Goal: Task Accomplishment & Management: Use online tool/utility

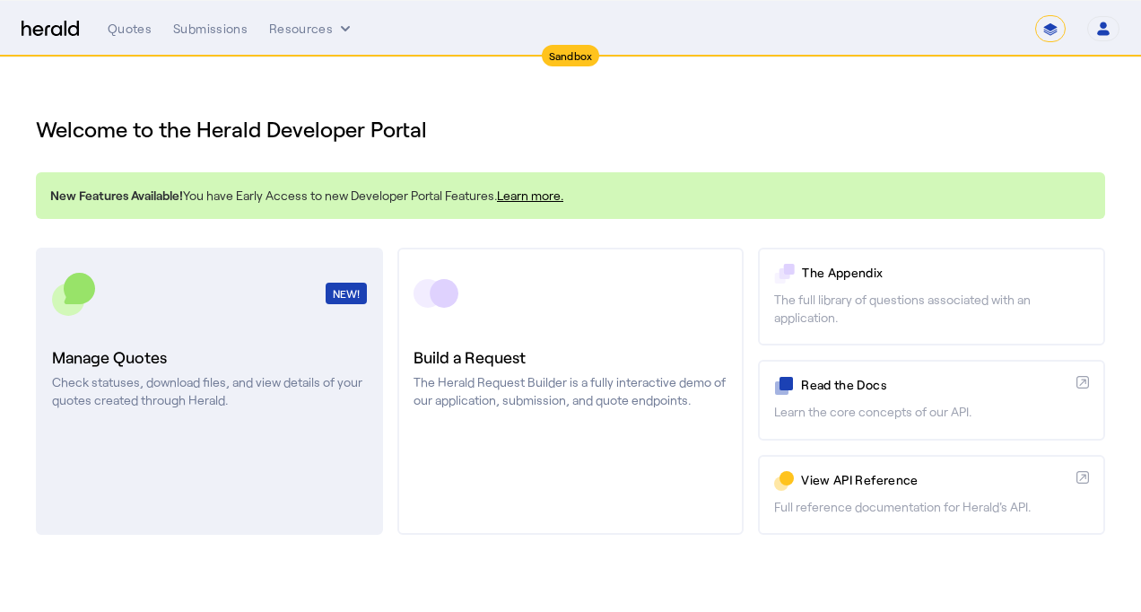
click at [218, 375] on p "Check statuses, download files, and view details of your quotes created through…" at bounding box center [209, 391] width 315 height 36
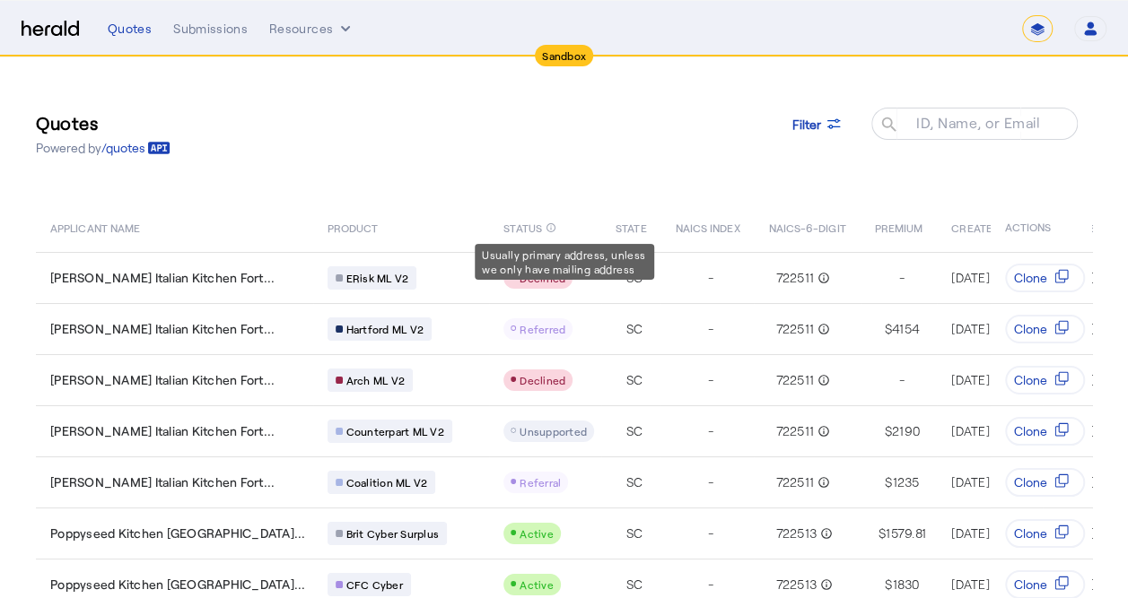
click at [616, 235] on span "STATE" at bounding box center [631, 227] width 31 height 18
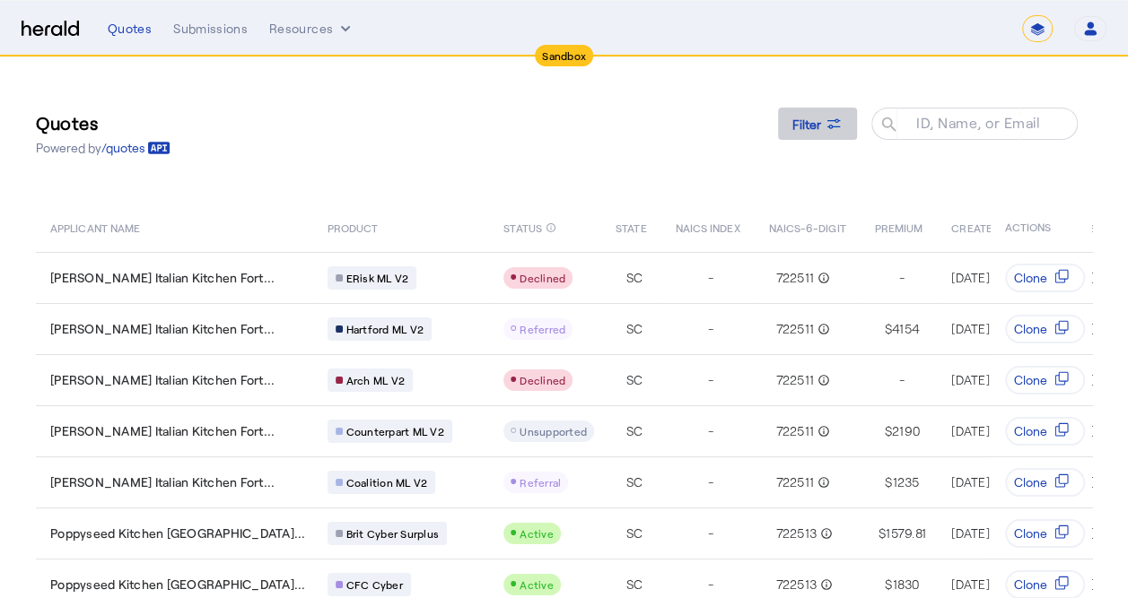
click at [813, 121] on span "Filter" at bounding box center [806, 124] width 29 height 19
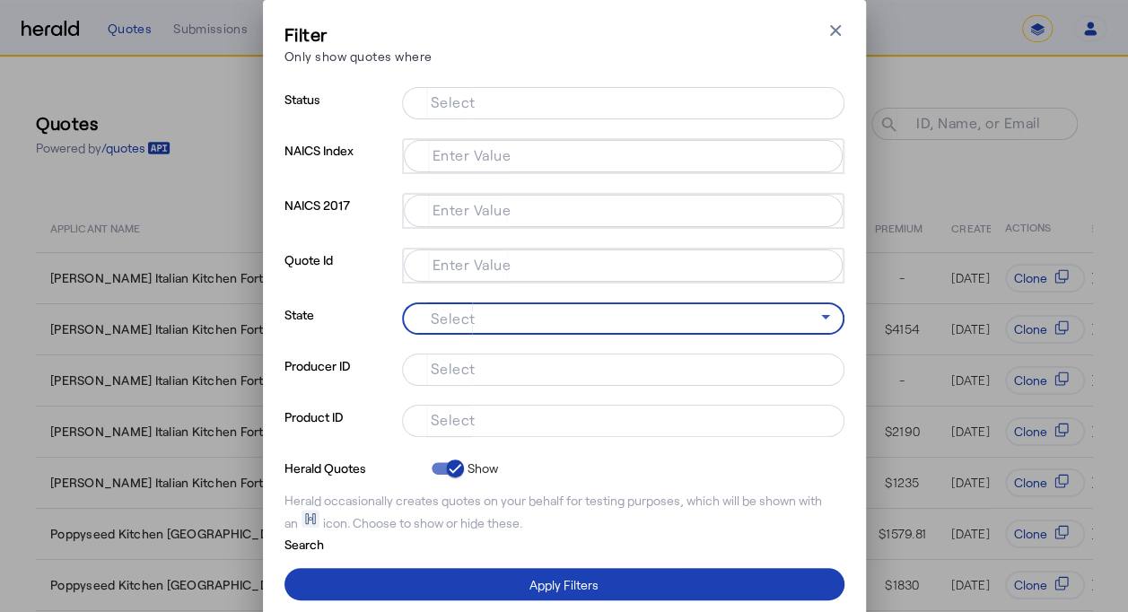
click at [824, 314] on icon at bounding box center [826, 317] width 22 height 22
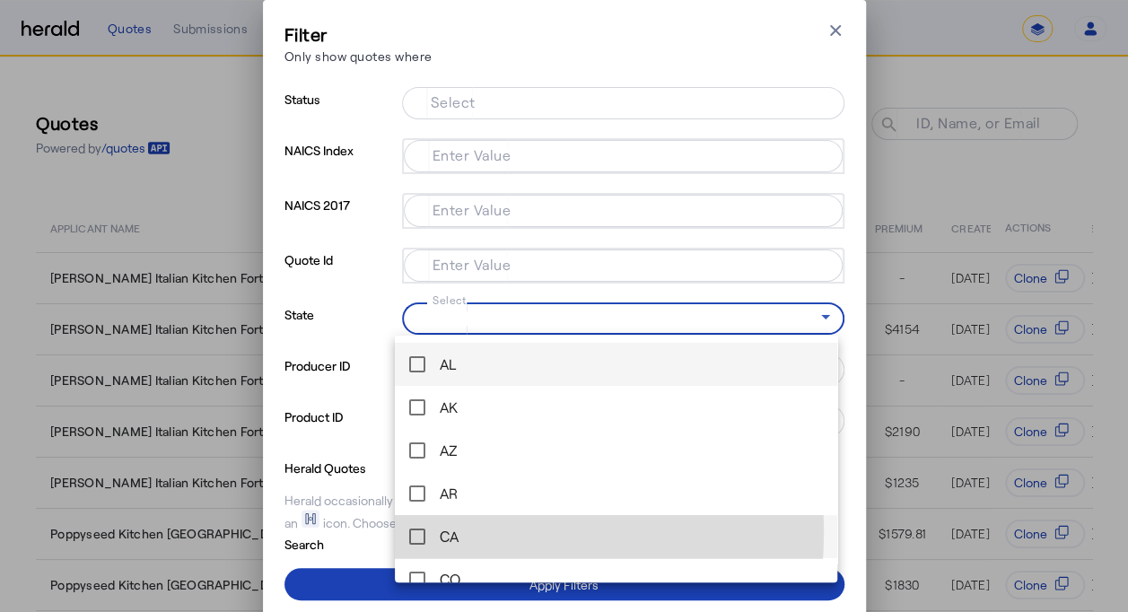
click at [419, 531] on mat-pseudo-checkbox at bounding box center [417, 536] width 16 height 16
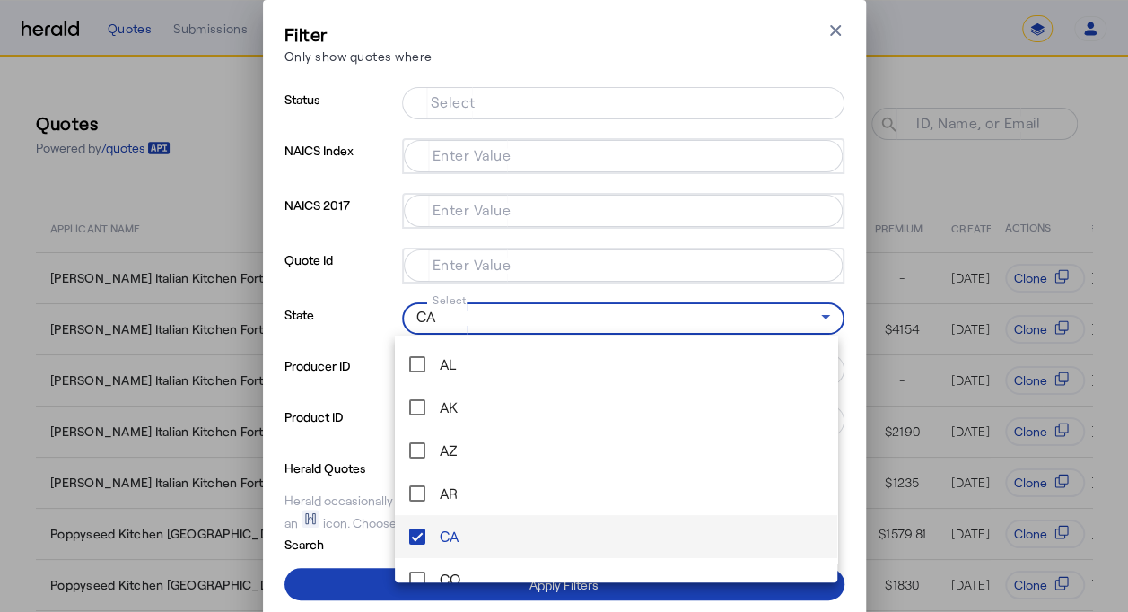
click at [341, 586] on div at bounding box center [564, 306] width 1128 height 612
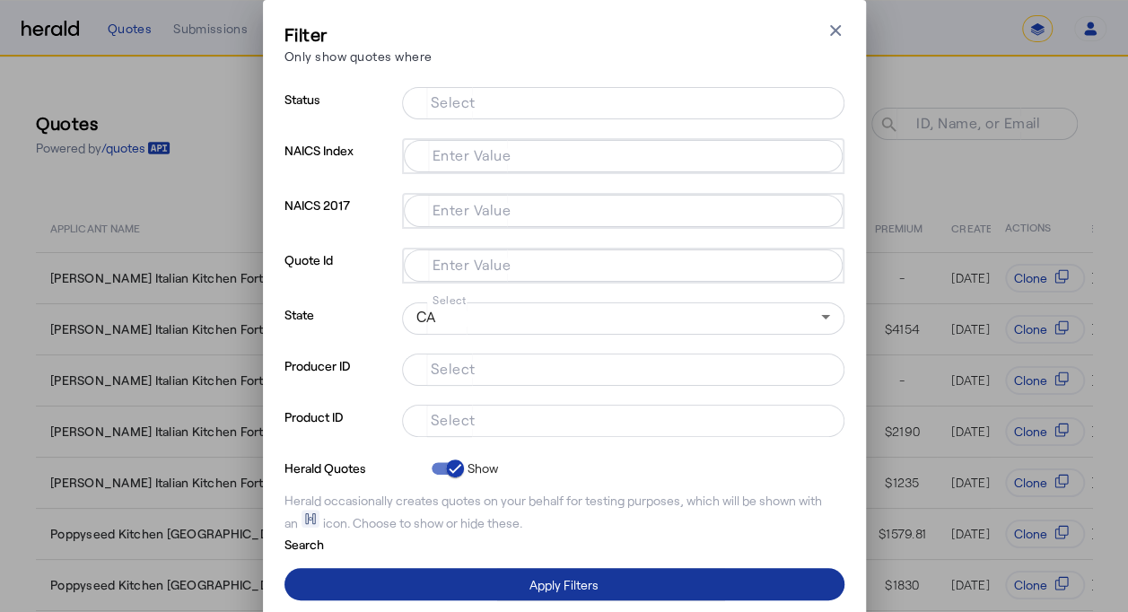
click at [435, 586] on span at bounding box center [564, 584] width 560 height 43
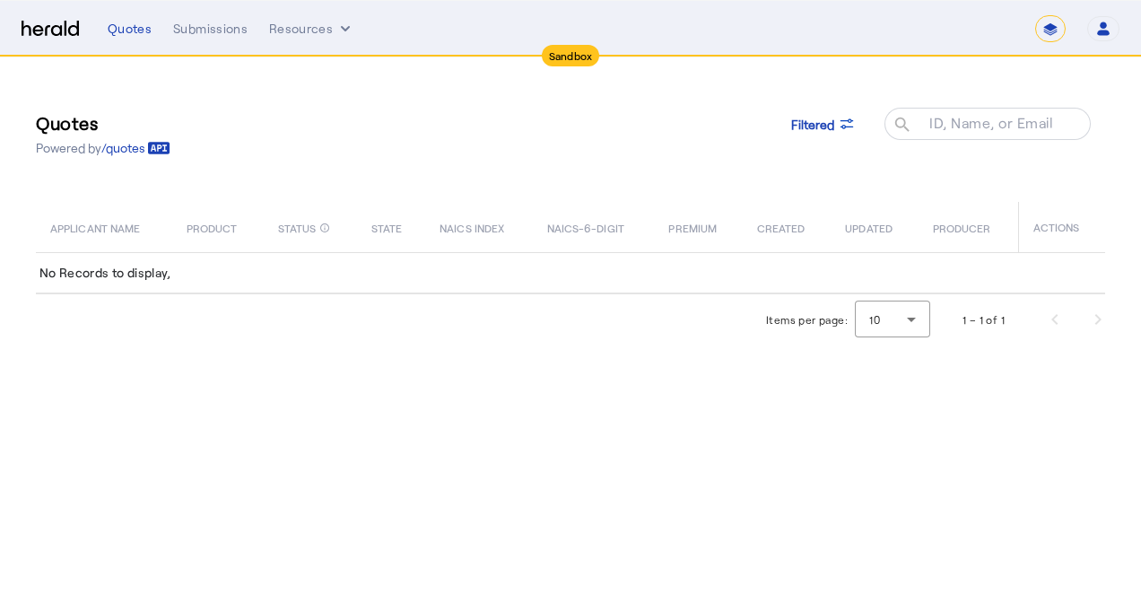
click at [1048, 29] on select "**********" at bounding box center [1050, 28] width 31 height 27
select select "**********"
click at [1036, 15] on select "**********" at bounding box center [1050, 28] width 31 height 27
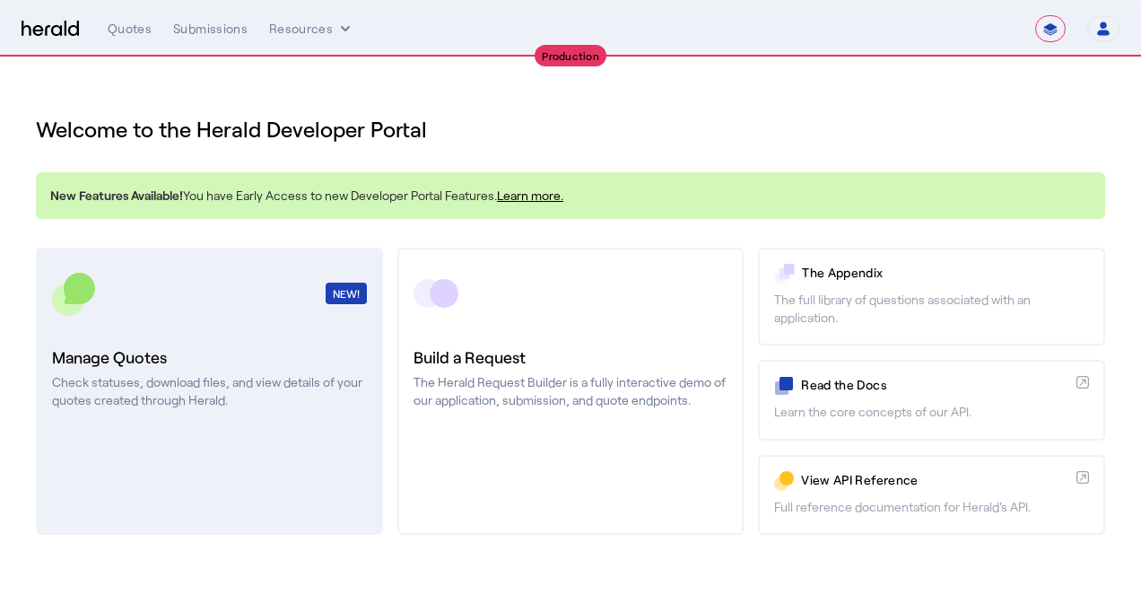
click at [149, 364] on h3 "Manage Quotes" at bounding box center [209, 357] width 315 height 25
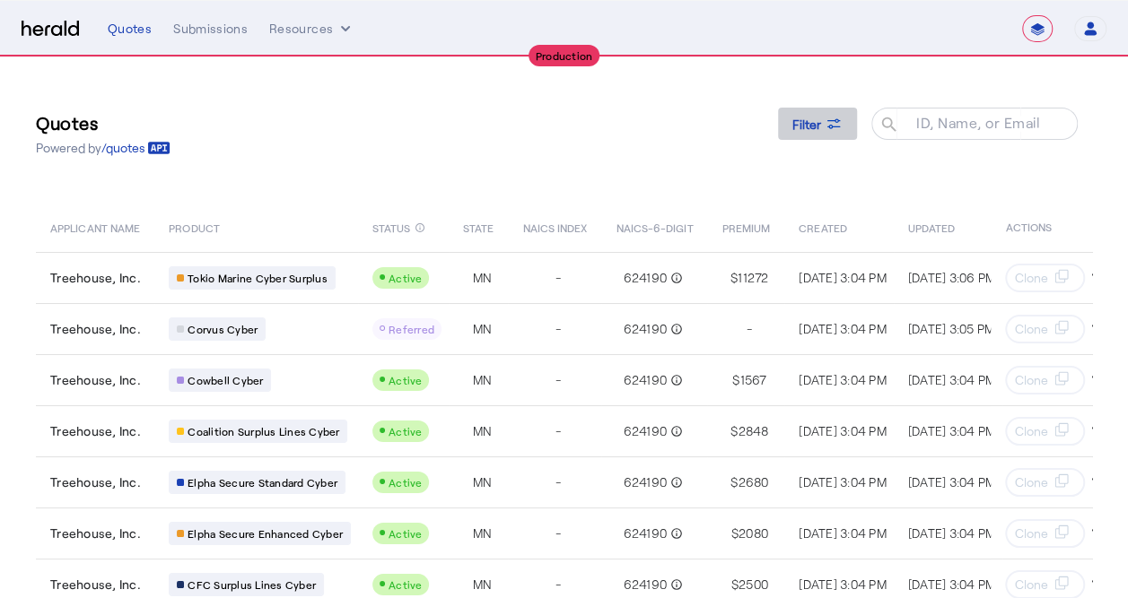
click at [821, 122] on span "Filter" at bounding box center [806, 124] width 29 height 19
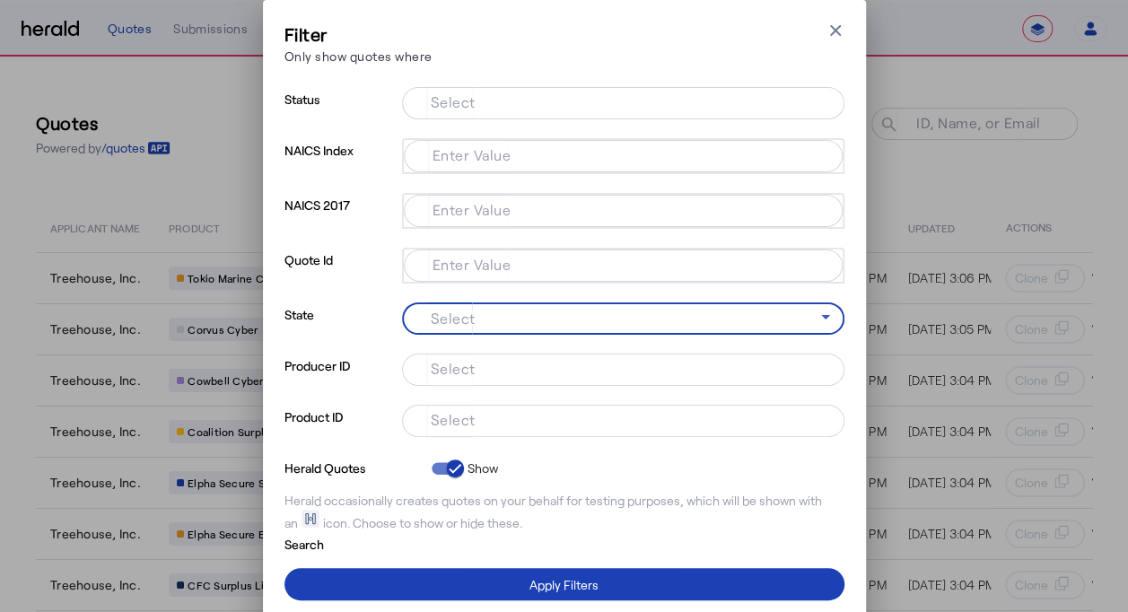
click at [825, 314] on icon at bounding box center [826, 317] width 22 height 22
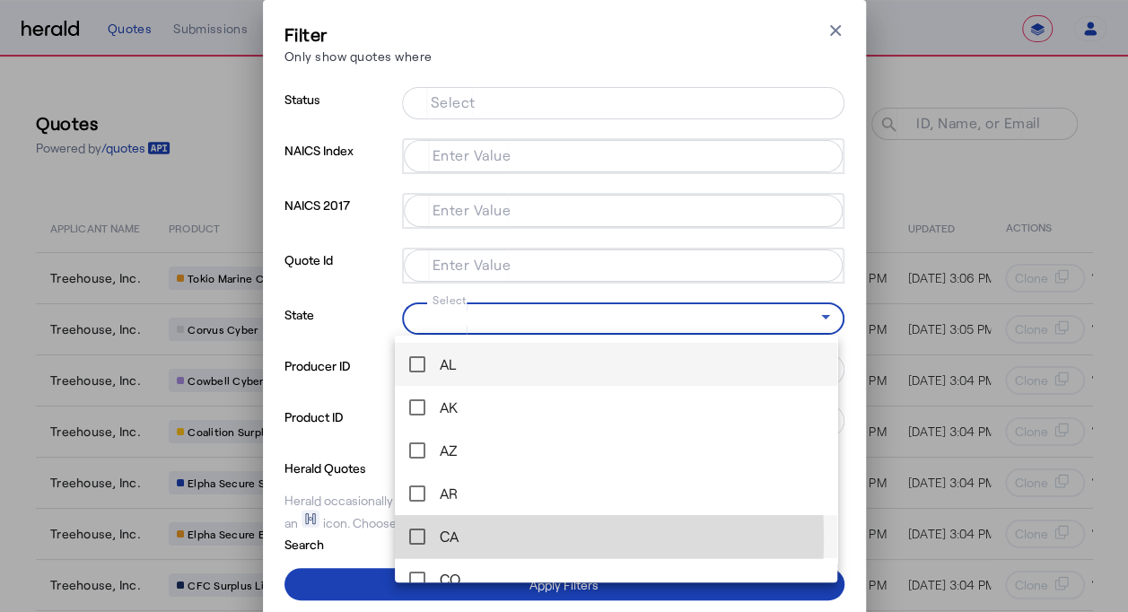
click at [418, 538] on mat-pseudo-checkbox at bounding box center [417, 536] width 16 height 16
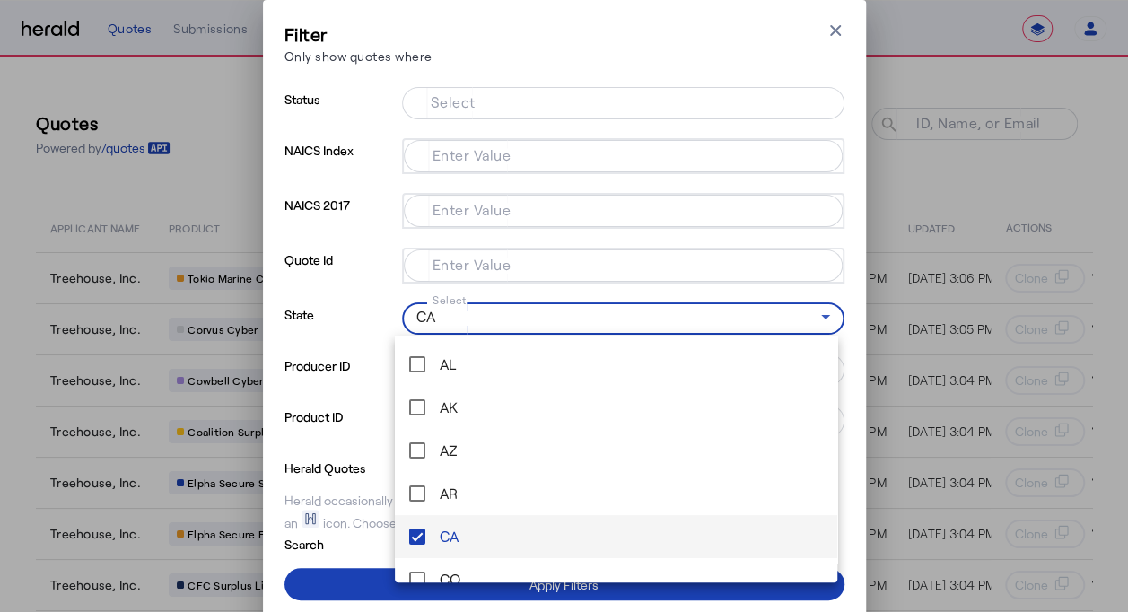
click at [366, 589] on div at bounding box center [564, 306] width 1128 height 612
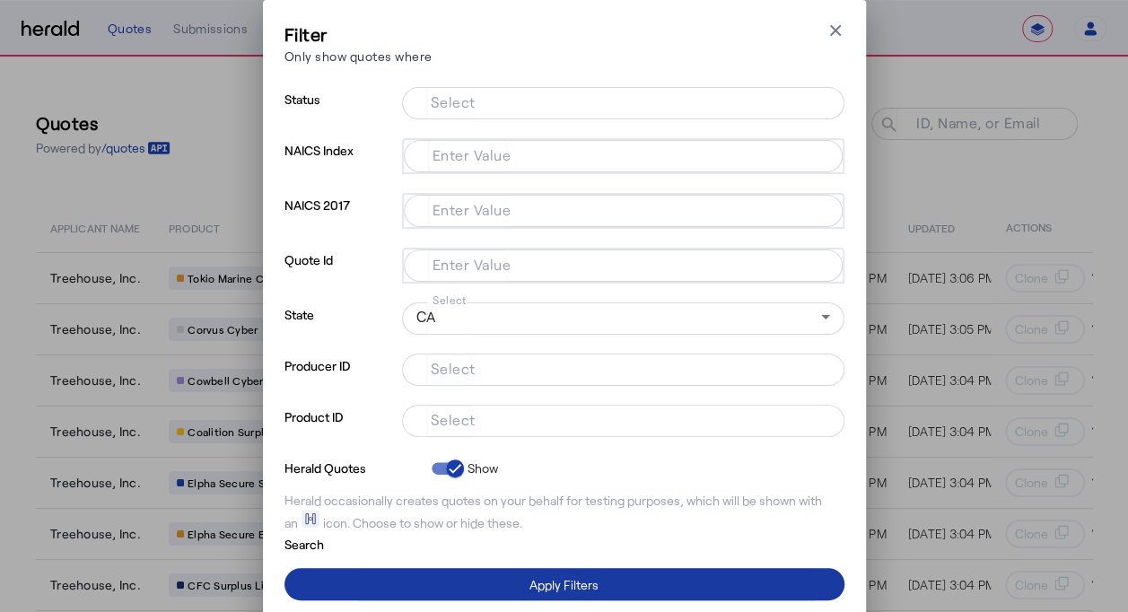
click at [366, 589] on span at bounding box center [564, 584] width 560 height 43
